Goal: Information Seeking & Learning: Learn about a topic

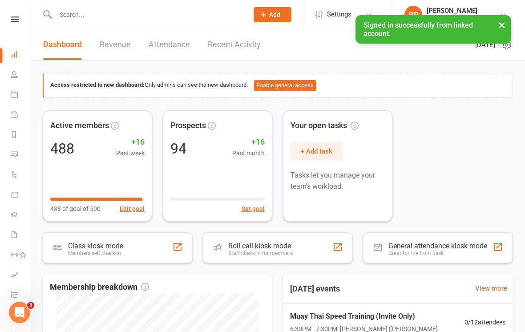
click at [17, 96] on icon at bounding box center [14, 94] width 7 height 7
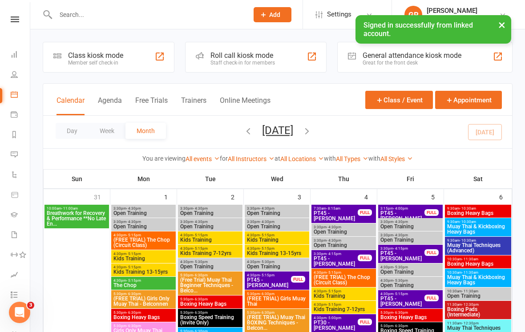
click at [312, 161] on link "All Locations" at bounding box center [302, 158] width 44 height 7
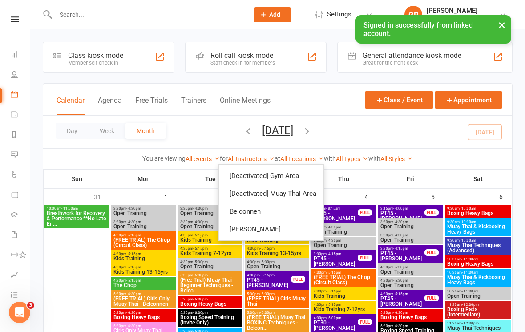
click at [258, 213] on link "Belconnen" at bounding box center [271, 211] width 105 height 18
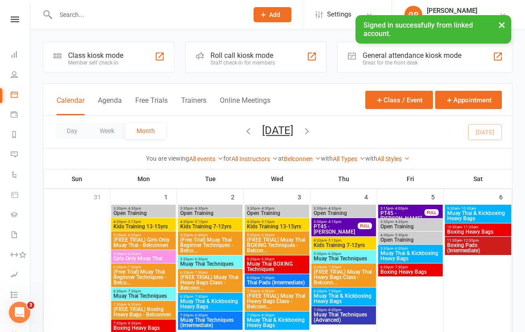
click at [70, 133] on button "Day" at bounding box center [72, 131] width 33 height 16
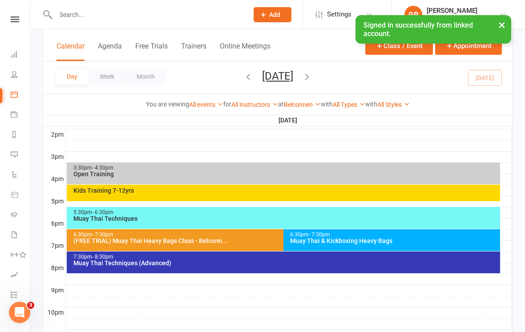
scroll to position [364, 0]
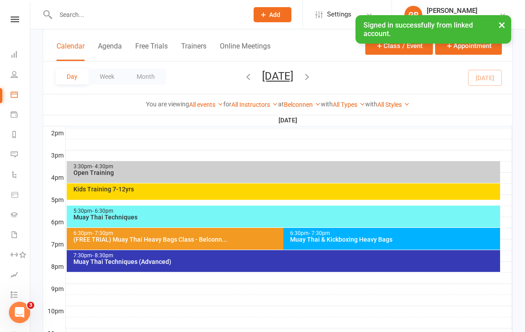
click at [411, 241] on div "Muay Thai & Kickboxing Heavy Bags" at bounding box center [394, 239] width 209 height 6
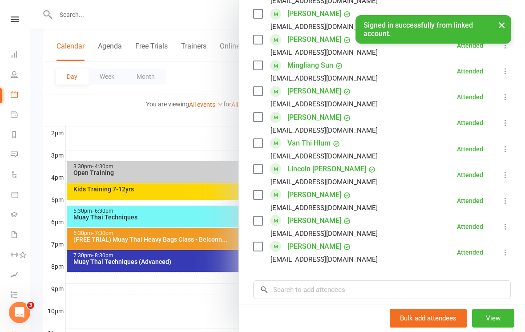
scroll to position [512, 0]
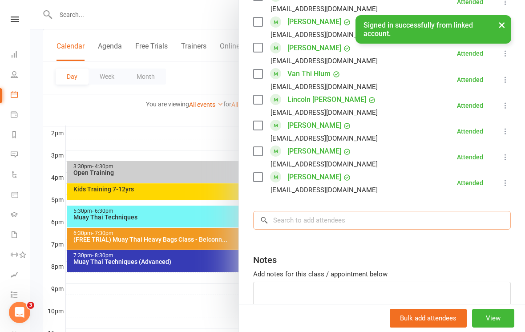
click at [348, 222] on input "search" at bounding box center [382, 220] width 258 height 19
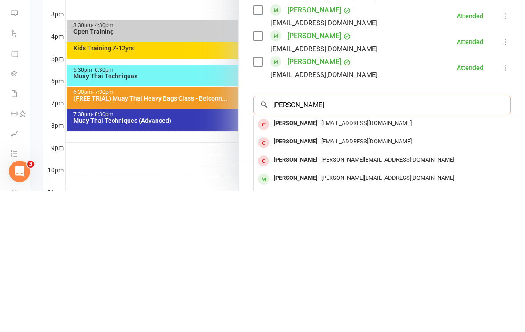
type input "[PERSON_NAME]"
click at [191, 145] on div at bounding box center [277, 166] width 495 height 332
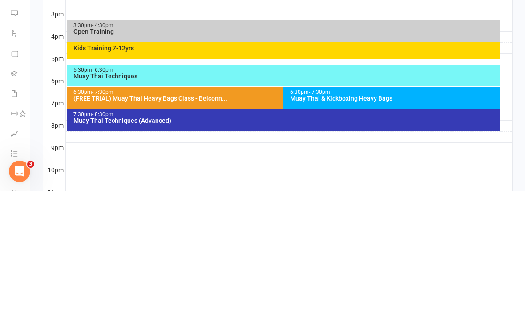
scroll to position [402, 0]
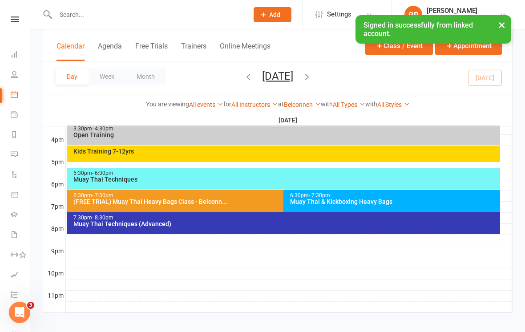
click at [326, 196] on span "- 7:30pm" at bounding box center [319, 195] width 21 height 6
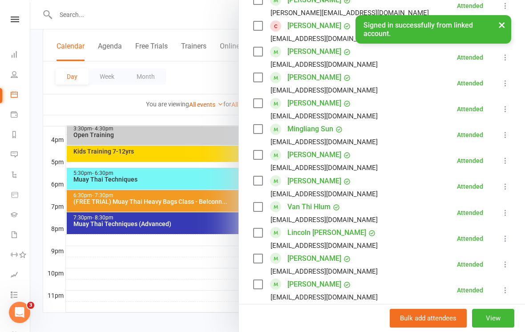
click at [192, 263] on div at bounding box center [277, 166] width 495 height 332
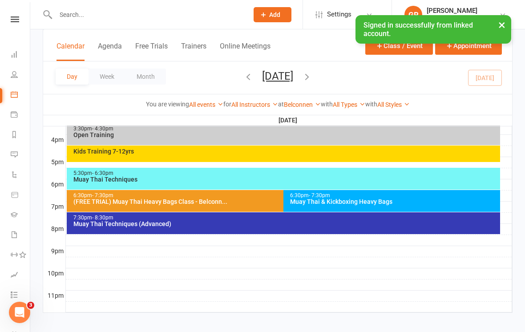
scroll to position [399, 0]
click at [215, 227] on div "7:30pm - 8:30pm Muay Thai Techniques (Advanced)" at bounding box center [283, 223] width 433 height 22
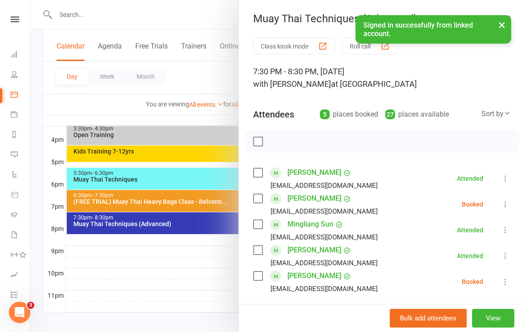
click at [196, 271] on div at bounding box center [277, 166] width 495 height 332
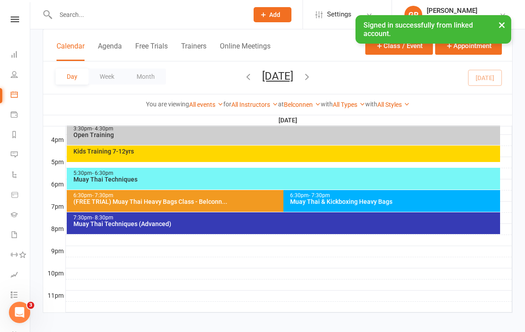
click at [312, 76] on icon "button" at bounding box center [307, 77] width 10 height 10
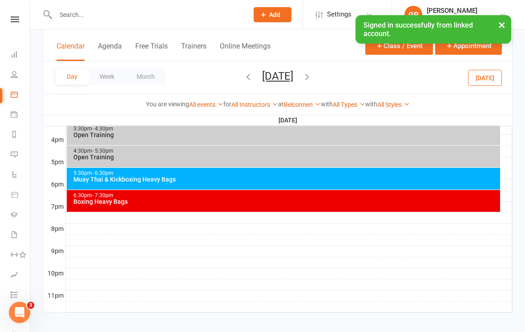
click at [219, 177] on div "Muay Thai & Kickboxing Heavy Bags" at bounding box center [285, 179] width 425 height 6
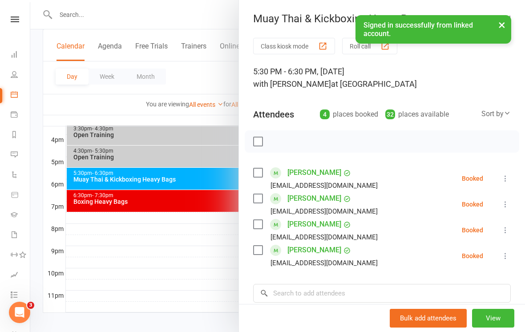
click at [214, 241] on div at bounding box center [277, 166] width 495 height 332
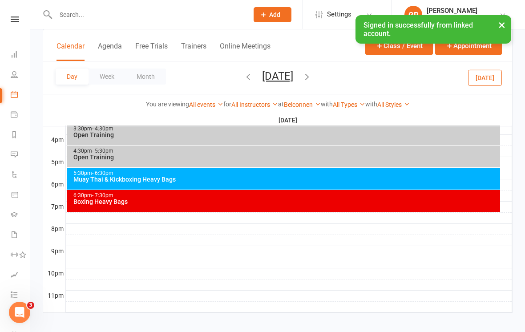
click at [302, 77] on span "[DATE] [DATE] Sun Mon Tue Wed Thu Fri Sat 31 01 02 03 04 05 06 07 08 09 10 11 1…" at bounding box center [277, 78] width 49 height 16
click at [312, 80] on icon "button" at bounding box center [307, 77] width 10 height 10
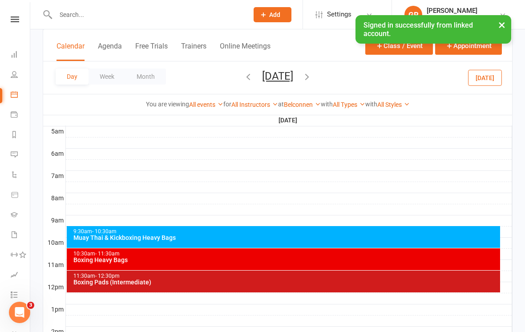
scroll to position [166, 0]
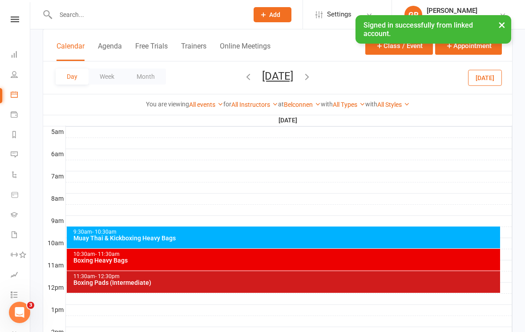
click at [202, 240] on div "Muay Thai & Kickboxing Heavy Bags" at bounding box center [285, 238] width 425 height 6
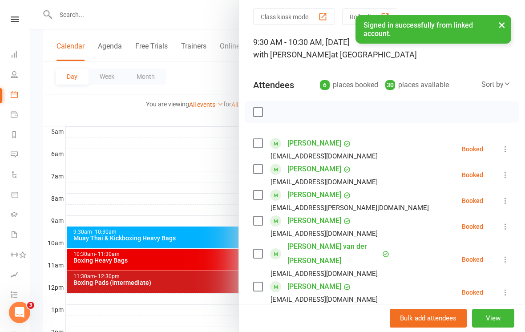
scroll to position [38, 0]
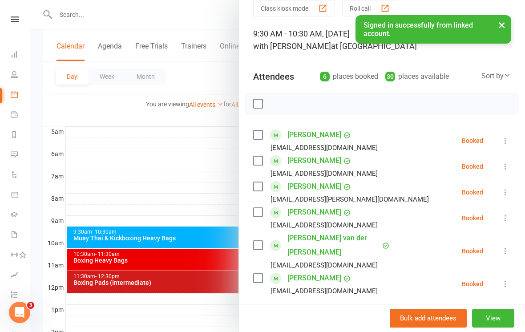
click at [196, 157] on div at bounding box center [277, 166] width 495 height 332
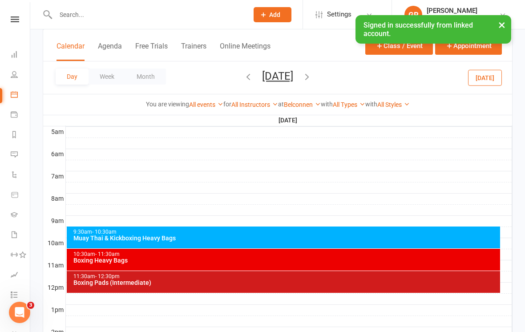
click at [15, 120] on link "Payments" at bounding box center [21, 115] width 20 height 20
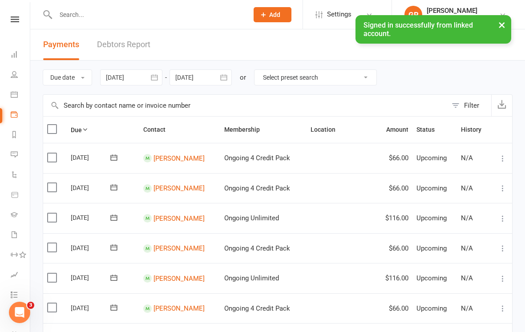
click at [15, 76] on icon at bounding box center [14, 74] width 7 height 7
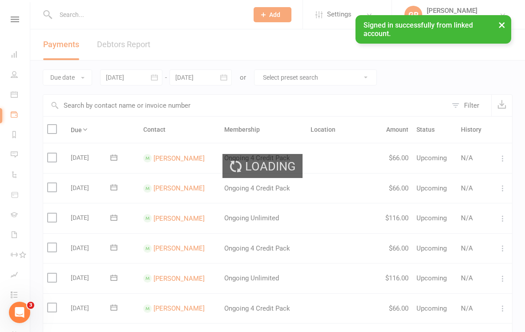
select select "100"
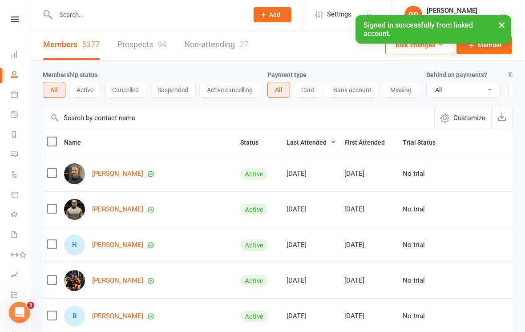
click at [11, 94] on icon at bounding box center [14, 94] width 7 height 7
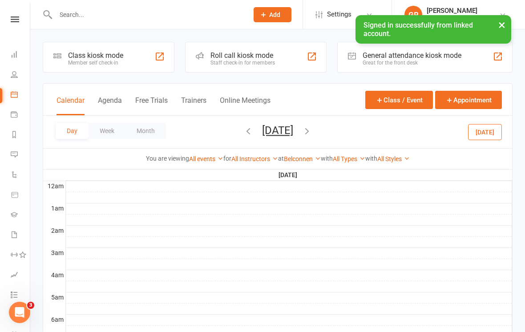
click at [243, 134] on icon "button" at bounding box center [248, 131] width 10 height 10
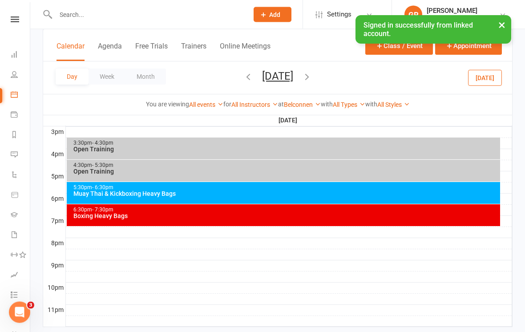
scroll to position [393, 0]
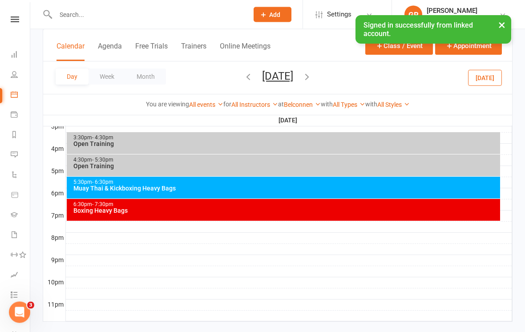
click at [243, 77] on icon "button" at bounding box center [248, 77] width 10 height 10
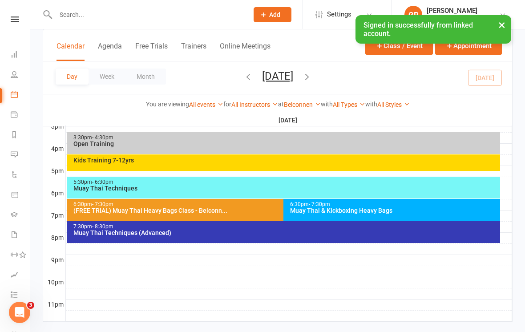
click at [213, 185] on div "Muay Thai Techniques" at bounding box center [285, 188] width 425 height 6
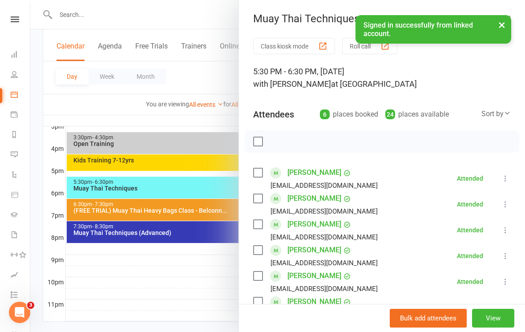
click at [158, 282] on div at bounding box center [277, 166] width 495 height 332
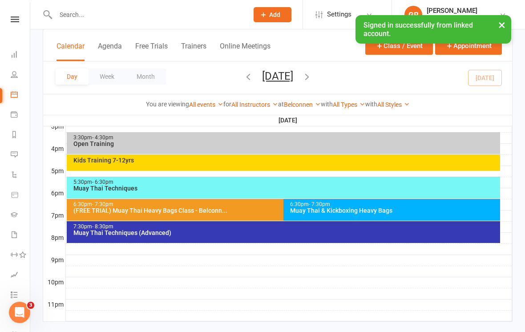
click at [168, 209] on div "(FREE TRIAL) Muay Thai Heavy Bags Class - Belconn..." at bounding box center [281, 210] width 416 height 6
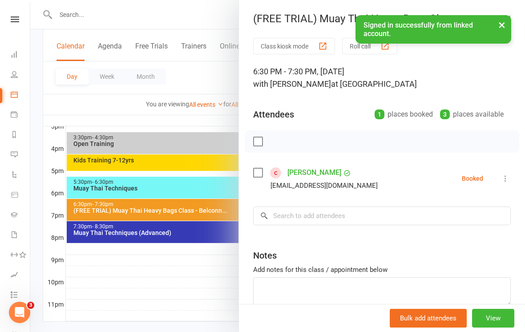
click at [341, 174] on link "[PERSON_NAME]" at bounding box center [314, 173] width 54 height 14
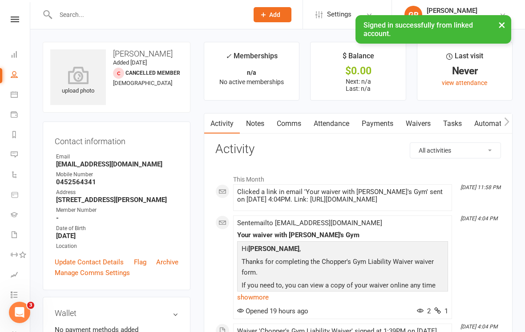
click at [14, 78] on link "People" at bounding box center [21, 75] width 20 height 20
select select "100"
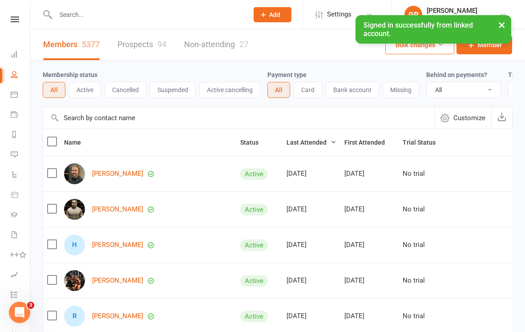
click at [13, 94] on icon at bounding box center [14, 94] width 7 height 7
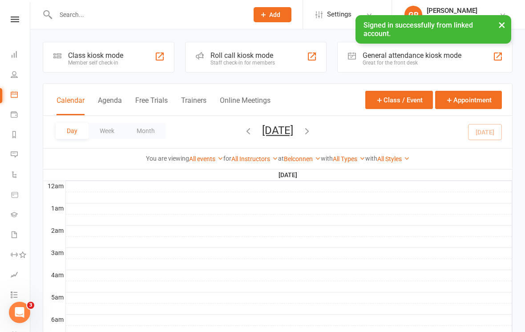
click at [502, 28] on button "×" at bounding box center [502, 24] width 16 height 19
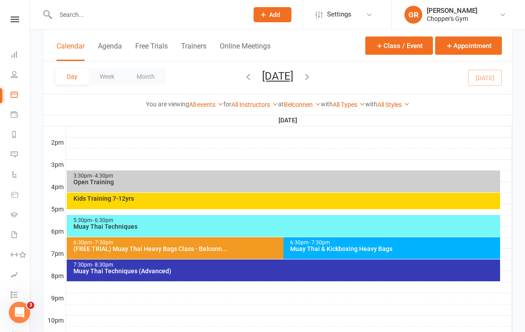
scroll to position [380, 0]
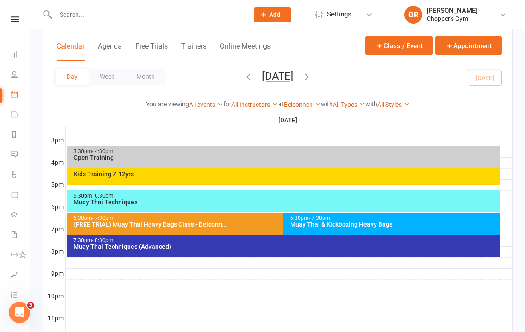
click at [294, 246] on div "Muay Thai Techniques (Advanced)" at bounding box center [285, 246] width 425 height 6
